Goal: Information Seeking & Learning: Find specific fact

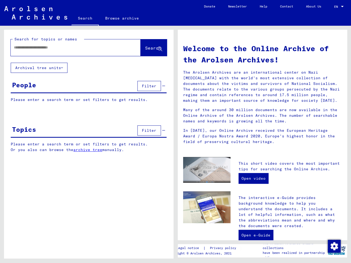
click at [72, 45] on input "text" at bounding box center [69, 48] width 110 height 6
type input "**********"
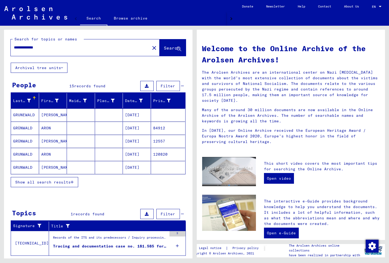
click at [51, 114] on mat-cell "[PERSON_NAME]" at bounding box center [53, 114] width 28 height 13
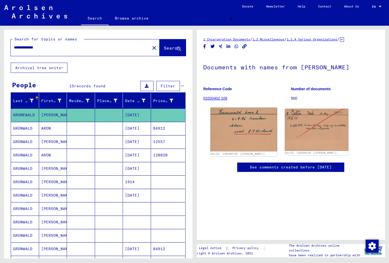
drag, startPoint x: 256, startPoint y: 129, endPoint x: 326, endPoint y: 268, distance: 155.5
click at [256, 130] on img at bounding box center [243, 130] width 67 height 44
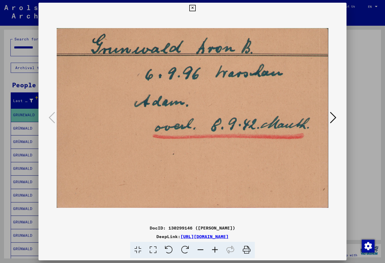
click at [22, 23] on div at bounding box center [192, 131] width 385 height 263
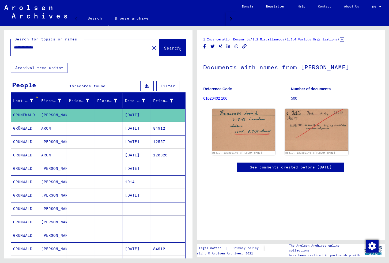
drag, startPoint x: 385, startPoint y: 258, endPoint x: 376, endPoint y: 233, distance: 27.1
click at [350, 233] on mat-sidenav-content "**********" at bounding box center [194, 131] width 389 height 263
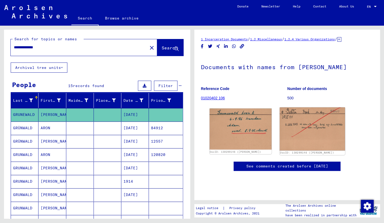
click at [293, 129] on img at bounding box center [312, 129] width 65 height 43
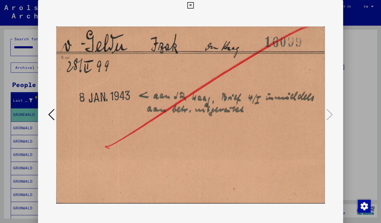
drag, startPoint x: 238, startPoint y: 125, endPoint x: 248, endPoint y: 142, distance: 19.3
drag, startPoint x: 155, startPoint y: 87, endPoint x: 174, endPoint y: 112, distance: 31.4
click at [149, 138] on img at bounding box center [190, 115] width 268 height 209
click at [148, 112] on img at bounding box center [190, 115] width 268 height 209
click at [48, 114] on icon at bounding box center [51, 114] width 6 height 13
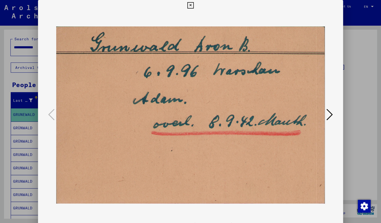
click at [331, 114] on icon at bounding box center [329, 114] width 6 height 13
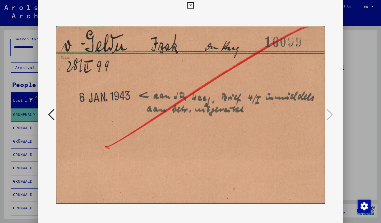
drag, startPoint x: 7, startPoint y: 68, endPoint x: 9, endPoint y: 71, distance: 3.2
click at [7, 68] on div at bounding box center [190, 111] width 381 height 223
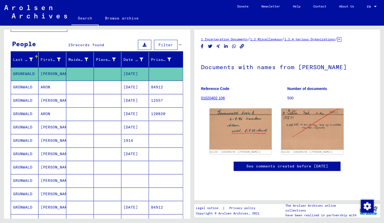
scroll to position [43, 0]
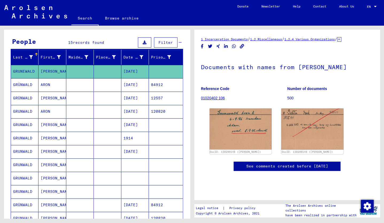
click at [113, 166] on mat-cell at bounding box center [108, 165] width 28 height 13
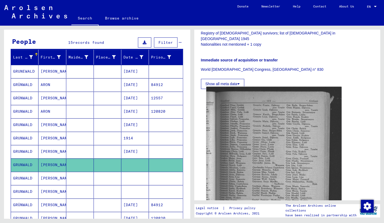
scroll to position [116, 0]
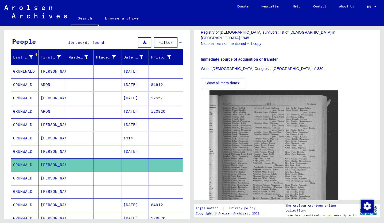
click at [117, 178] on mat-cell at bounding box center [108, 178] width 28 height 13
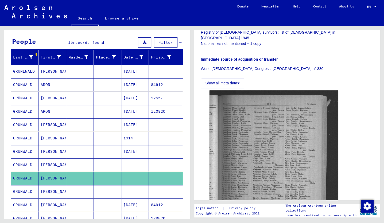
click at [117, 178] on mat-cell at bounding box center [108, 178] width 28 height 13
click at [132, 178] on mat-cell at bounding box center [135, 178] width 28 height 13
click at [132, 193] on mat-cell at bounding box center [135, 191] width 28 height 13
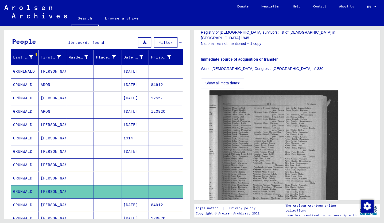
click at [133, 204] on mat-cell "[DATE]" at bounding box center [135, 205] width 28 height 13
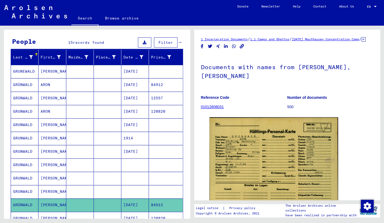
drag, startPoint x: 255, startPoint y: 140, endPoint x: 259, endPoint y: 224, distance: 83.8
click at [140, 199] on mat-cell "[DATE]" at bounding box center [135, 205] width 28 height 13
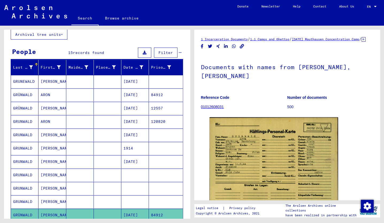
scroll to position [30, 0]
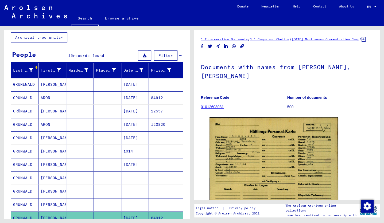
click at [70, 98] on mat-cell at bounding box center [80, 97] width 28 height 13
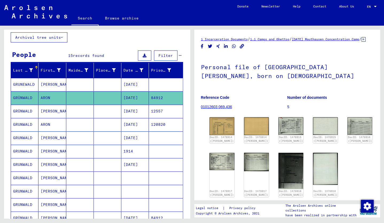
click at [132, 112] on mat-cell "[DATE]" at bounding box center [135, 111] width 28 height 13
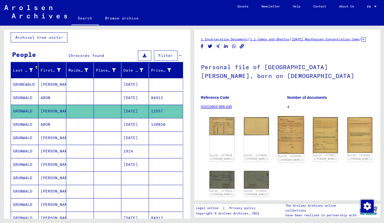
click at [278, 133] on img at bounding box center [291, 134] width 26 height 37
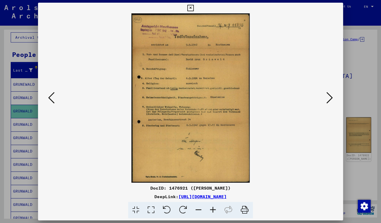
drag, startPoint x: 203, startPoint y: 110, endPoint x: 235, endPoint y: 118, distance: 32.1
drag, startPoint x: 228, startPoint y: 121, endPoint x: 239, endPoint y: 135, distance: 17.6
click at [331, 97] on icon at bounding box center [329, 97] width 6 height 13
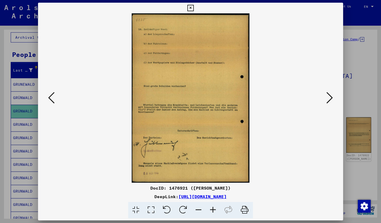
click at [331, 97] on icon at bounding box center [329, 97] width 6 height 13
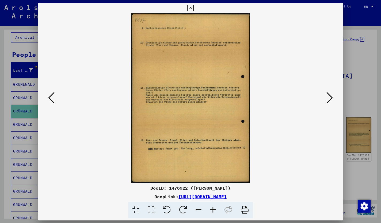
click at [331, 98] on icon at bounding box center [329, 97] width 6 height 13
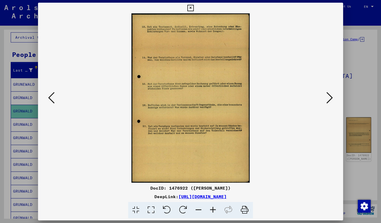
click at [331, 98] on icon at bounding box center [329, 97] width 6 height 13
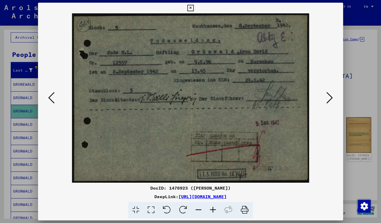
click at [205, 74] on img at bounding box center [190, 98] width 268 height 170
click at [49, 98] on icon at bounding box center [51, 97] width 6 height 13
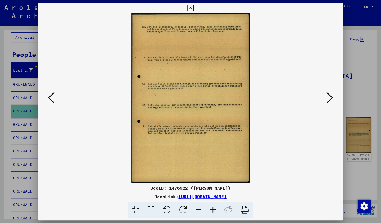
click at [48, 98] on icon at bounding box center [51, 97] width 6 height 13
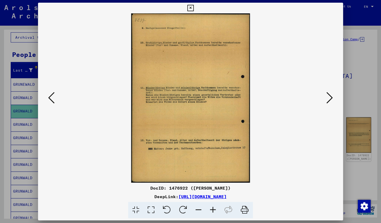
click at [48, 98] on icon at bounding box center [51, 97] width 6 height 13
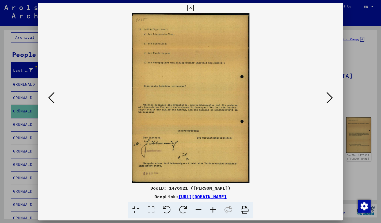
click at [48, 98] on icon at bounding box center [51, 97] width 6 height 13
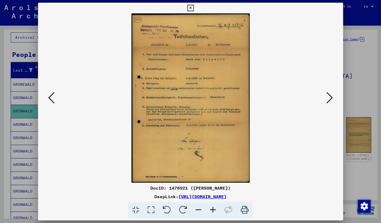
click at [48, 98] on icon at bounding box center [51, 97] width 6 height 13
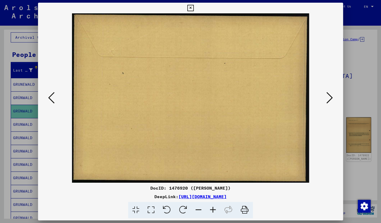
click at [48, 98] on icon at bounding box center [51, 97] width 6 height 13
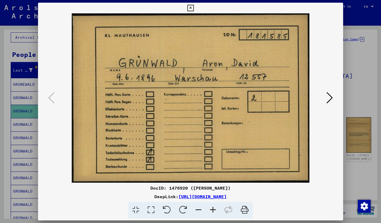
click at [332, 98] on icon at bounding box center [329, 97] width 6 height 13
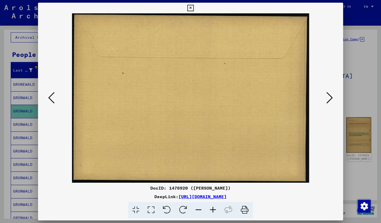
click at [332, 98] on icon at bounding box center [329, 97] width 6 height 13
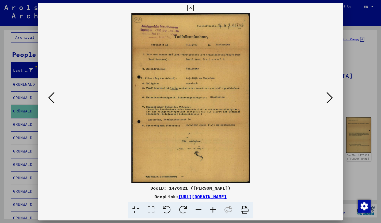
drag, startPoint x: 217, startPoint y: 106, endPoint x: 242, endPoint y: 113, distance: 26.1
drag, startPoint x: 209, startPoint y: 98, endPoint x: 212, endPoint y: 98, distance: 3.2
click at [223, 151] on img at bounding box center [190, 98] width 268 height 170
drag, startPoint x: 227, startPoint y: 148, endPoint x: 264, endPoint y: 116, distance: 49.7
click at [165, 83] on img at bounding box center [190, 98] width 268 height 170
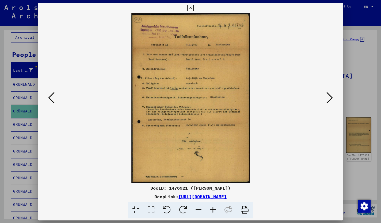
click at [212, 102] on img at bounding box center [190, 98] width 268 height 170
click at [214, 173] on img at bounding box center [190, 98] width 268 height 170
drag, startPoint x: 147, startPoint y: 70, endPoint x: 148, endPoint y: 67, distance: 2.9
click at [147, 69] on img at bounding box center [190, 98] width 268 height 170
drag, startPoint x: 153, startPoint y: 47, endPoint x: 166, endPoint y: 52, distance: 14.5
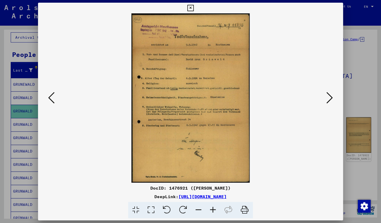
drag, startPoint x: 342, startPoint y: 217, endPoint x: 345, endPoint y: 239, distance: 21.3
click at [345, 223] on html "**********" at bounding box center [190, 111] width 381 height 223
click at [335, 217] on div at bounding box center [190, 210] width 300 height 16
drag, startPoint x: 341, startPoint y: 218, endPoint x: 343, endPoint y: 200, distance: 18.9
click at [341, 202] on mat-dialog-container "DocID: 1476921 ([PERSON_NAME]) DeepLink: [URL][DOMAIN_NAME]" at bounding box center [190, 112] width 305 height 218
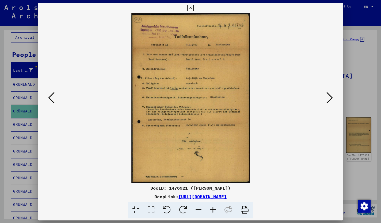
click at [350, 183] on div at bounding box center [190, 111] width 381 height 223
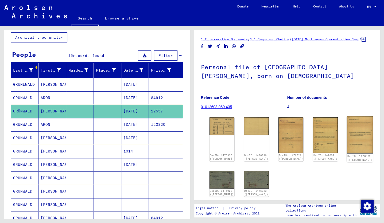
click at [347, 133] on img at bounding box center [360, 134] width 26 height 37
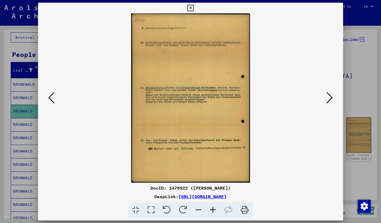
click at [17, 28] on div at bounding box center [190, 111] width 381 height 223
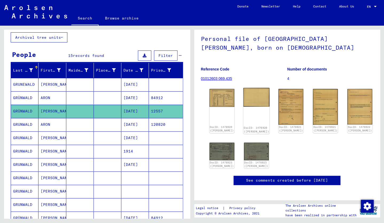
scroll to position [27, 0]
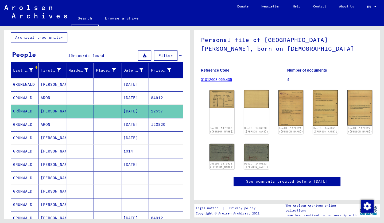
drag, startPoint x: 265, startPoint y: 90, endPoint x: 272, endPoint y: 92, distance: 7.3
click at [277, 88] on figure "Reference Code 01012603 069.435" at bounding box center [244, 76] width 86 height 24
click at [278, 111] on img at bounding box center [291, 107] width 26 height 37
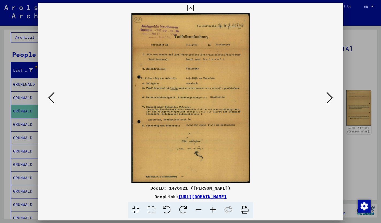
click at [13, 45] on div at bounding box center [190, 111] width 381 height 223
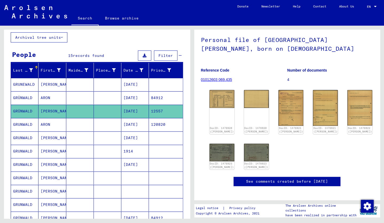
drag, startPoint x: 265, startPoint y: 93, endPoint x: 271, endPoint y: 92, distance: 6.2
click at [271, 88] on figure "Reference Code 01012603 069.435" at bounding box center [244, 76] width 86 height 24
click at [278, 99] on img at bounding box center [291, 107] width 26 height 37
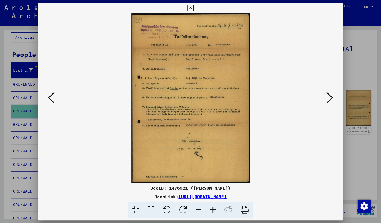
click at [331, 101] on icon at bounding box center [329, 97] width 6 height 13
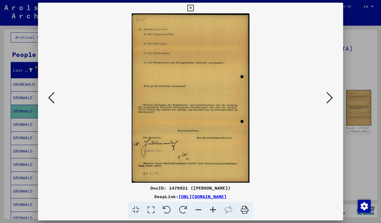
click at [28, 96] on div at bounding box center [190, 111] width 381 height 223
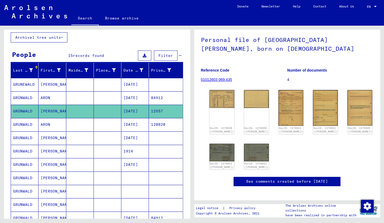
drag, startPoint x: 271, startPoint y: 106, endPoint x: 385, endPoint y: 151, distance: 122.9
click at [350, 193] on div "1 Incarceration Documents / 1.1 Camps and Ghettos / [DATE] [GEOGRAPHIC_DATA] Co…" at bounding box center [287, 103] width 173 height 188
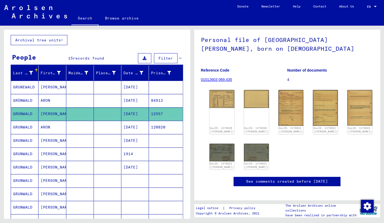
scroll to position [20, 0]
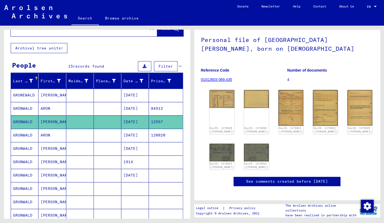
click at [135, 95] on mat-cell "[DATE]" at bounding box center [135, 95] width 28 height 13
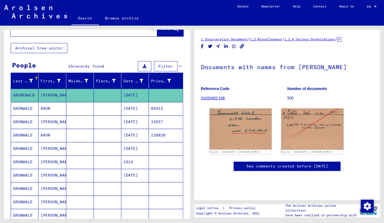
scroll to position [21, 0]
